Goal: Task Accomplishment & Management: Manage account settings

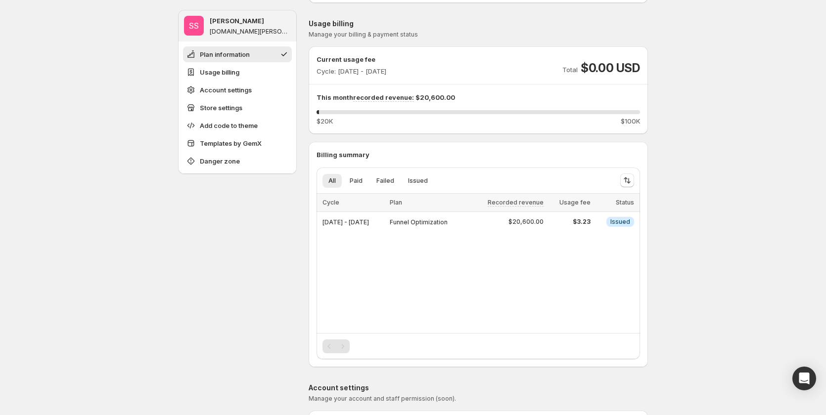
scroll to position [99, 0]
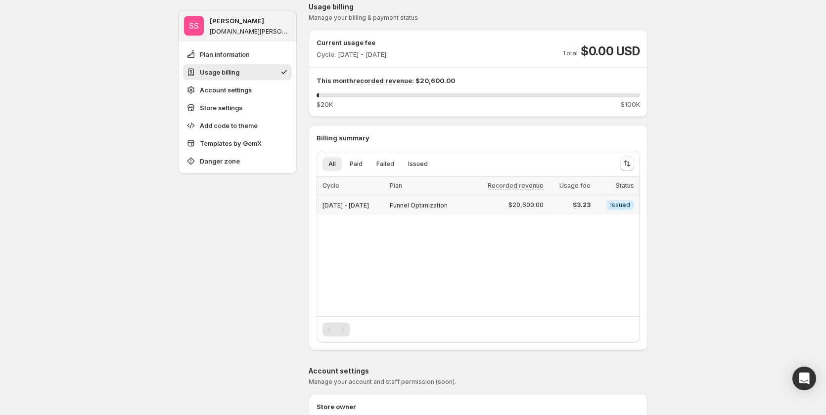
click at [363, 209] on div "[DATE] - [DATE]" at bounding box center [352, 205] width 61 height 14
click at [372, 236] on div "Loading items… Loading items… Cycle Plan Recorded revenue Usage fee Status Sele…" at bounding box center [478, 246] width 323 height 139
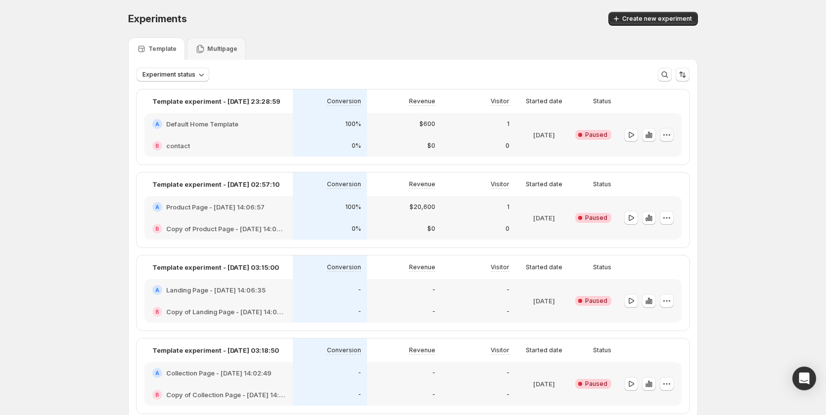
click at [669, 134] on icon "button" at bounding box center [667, 135] width 10 height 10
click at [661, 151] on span "Edit" at bounding box center [676, 156] width 48 height 10
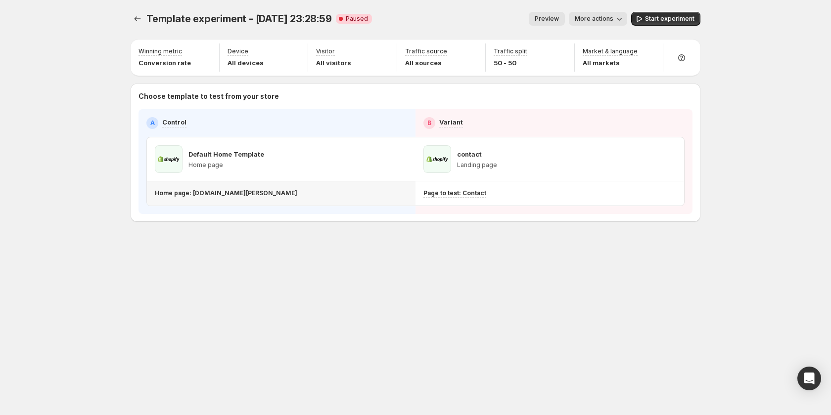
click at [297, 194] on p "Home page: [DOMAIN_NAME][PERSON_NAME]" at bounding box center [226, 193] width 142 height 8
click at [325, 194] on div "Home page: [DOMAIN_NAME][PERSON_NAME]" at bounding box center [279, 193] width 249 height 8
drag, startPoint x: 328, startPoint y: 192, endPoint x: 192, endPoint y: 197, distance: 135.6
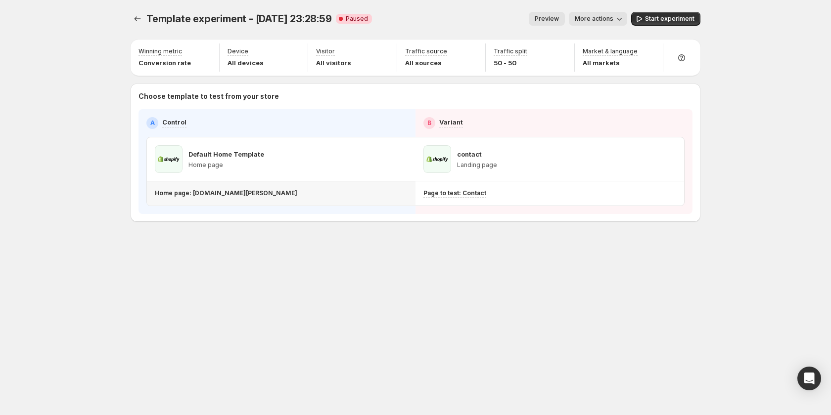
click at [192, 197] on div "Home page: [DOMAIN_NAME][PERSON_NAME]" at bounding box center [279, 193] width 249 height 8
copy p "[DOMAIN_NAME][PERSON_NAME]"
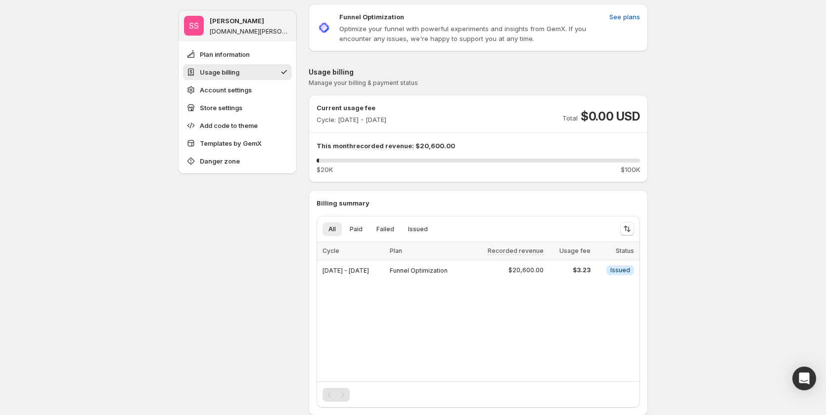
scroll to position [49, 0]
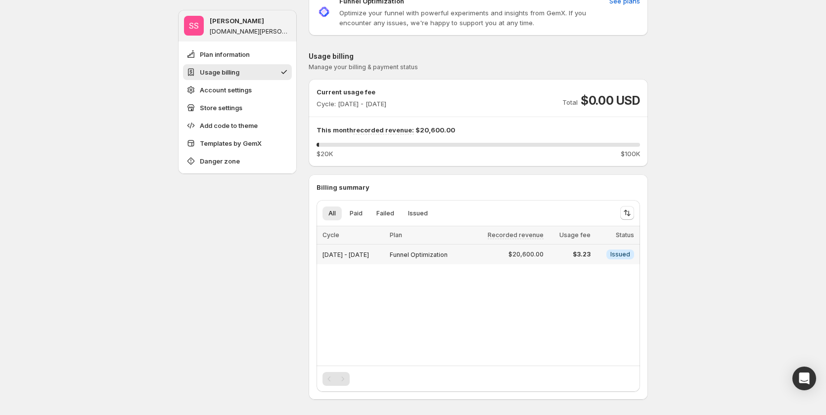
drag, startPoint x: 325, startPoint y: 256, endPoint x: 402, endPoint y: 257, distance: 76.7
click at [369, 257] on span "[DATE] - [DATE]" at bounding box center [345, 254] width 46 height 7
copy span "[DATE] - [DATE]"
